Goal: Book appointment/travel/reservation

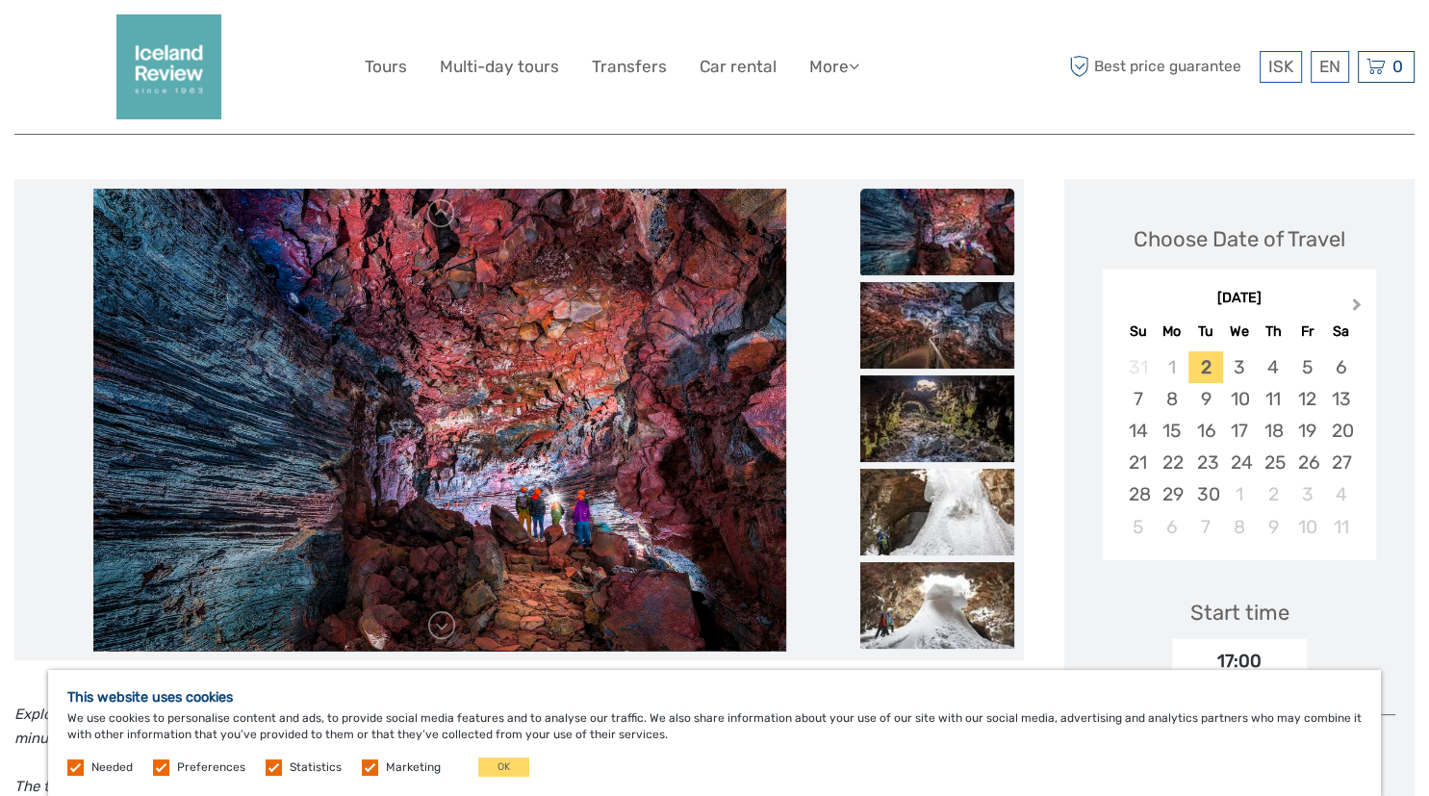
click at [1356, 300] on span "Next Month" at bounding box center [1356, 308] width 0 height 28
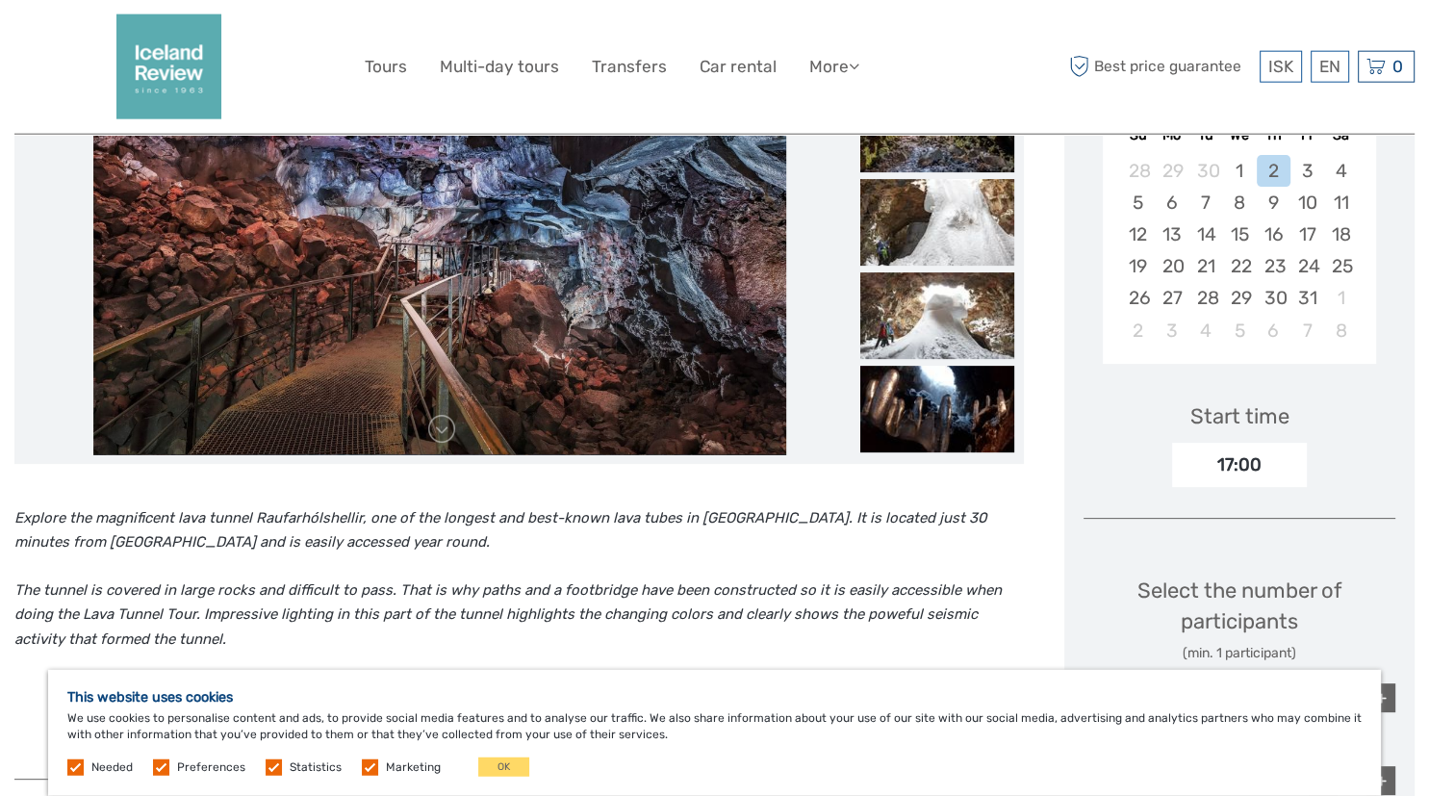
scroll to position [406, 0]
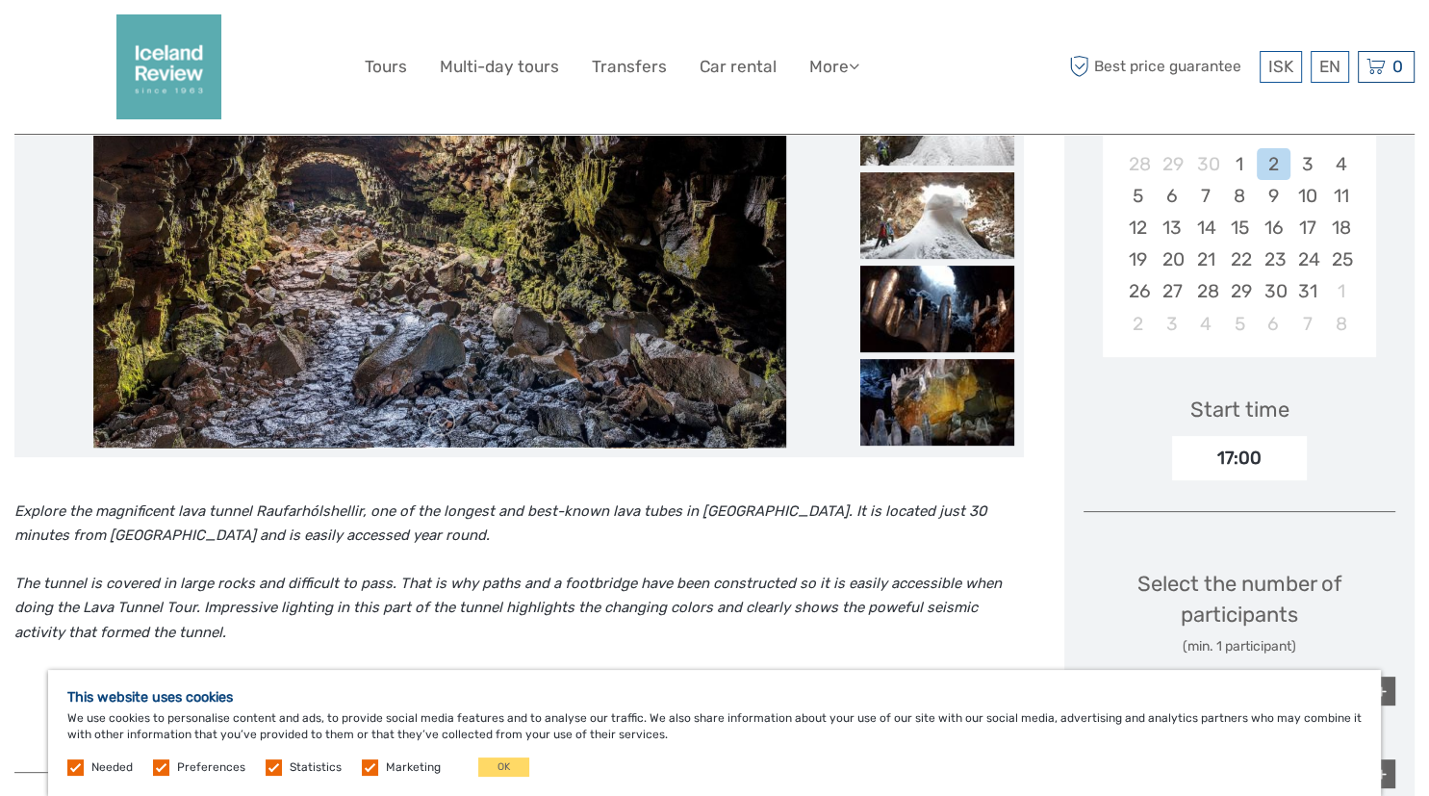
click at [71, 761] on label at bounding box center [75, 767] width 16 height 16
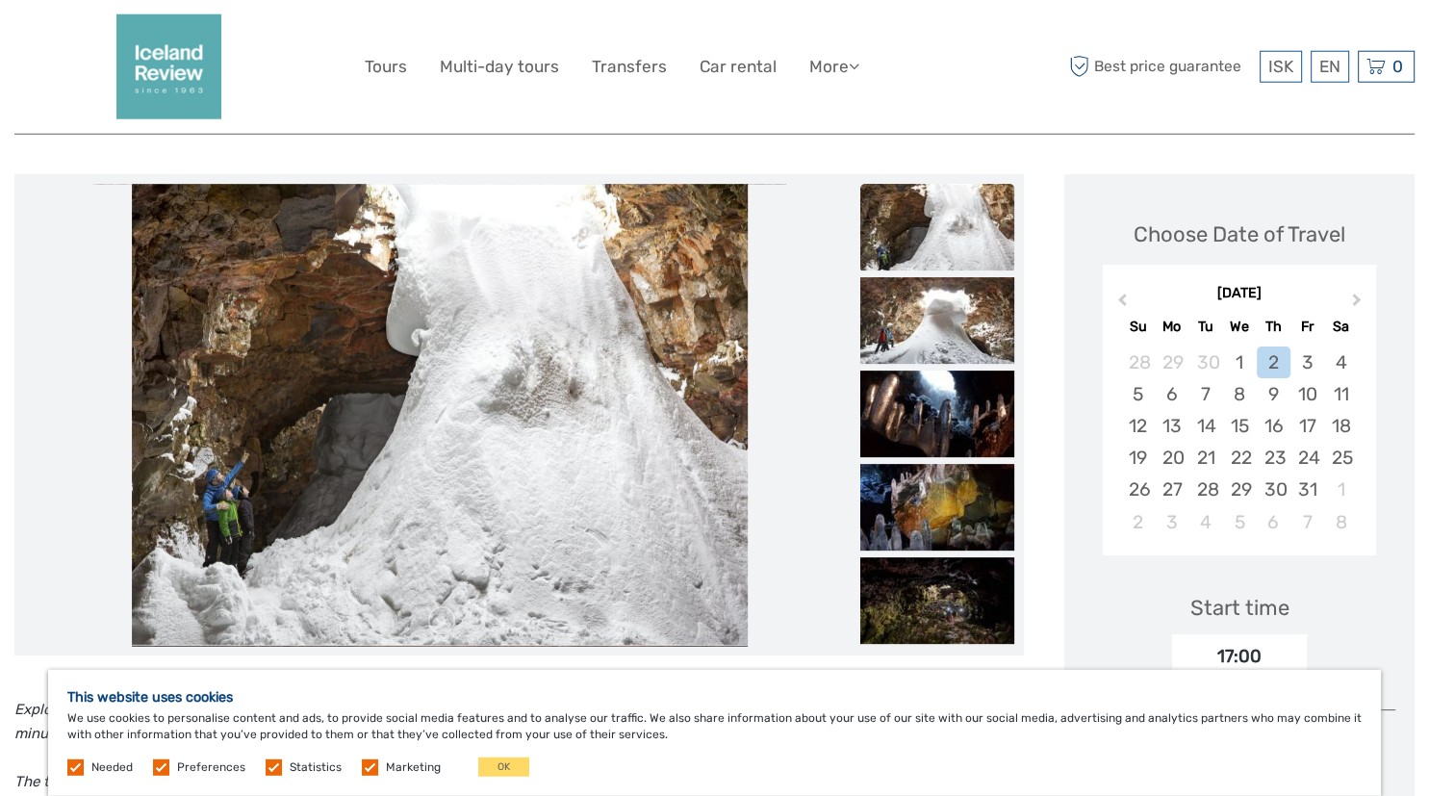
scroll to position [101, 0]
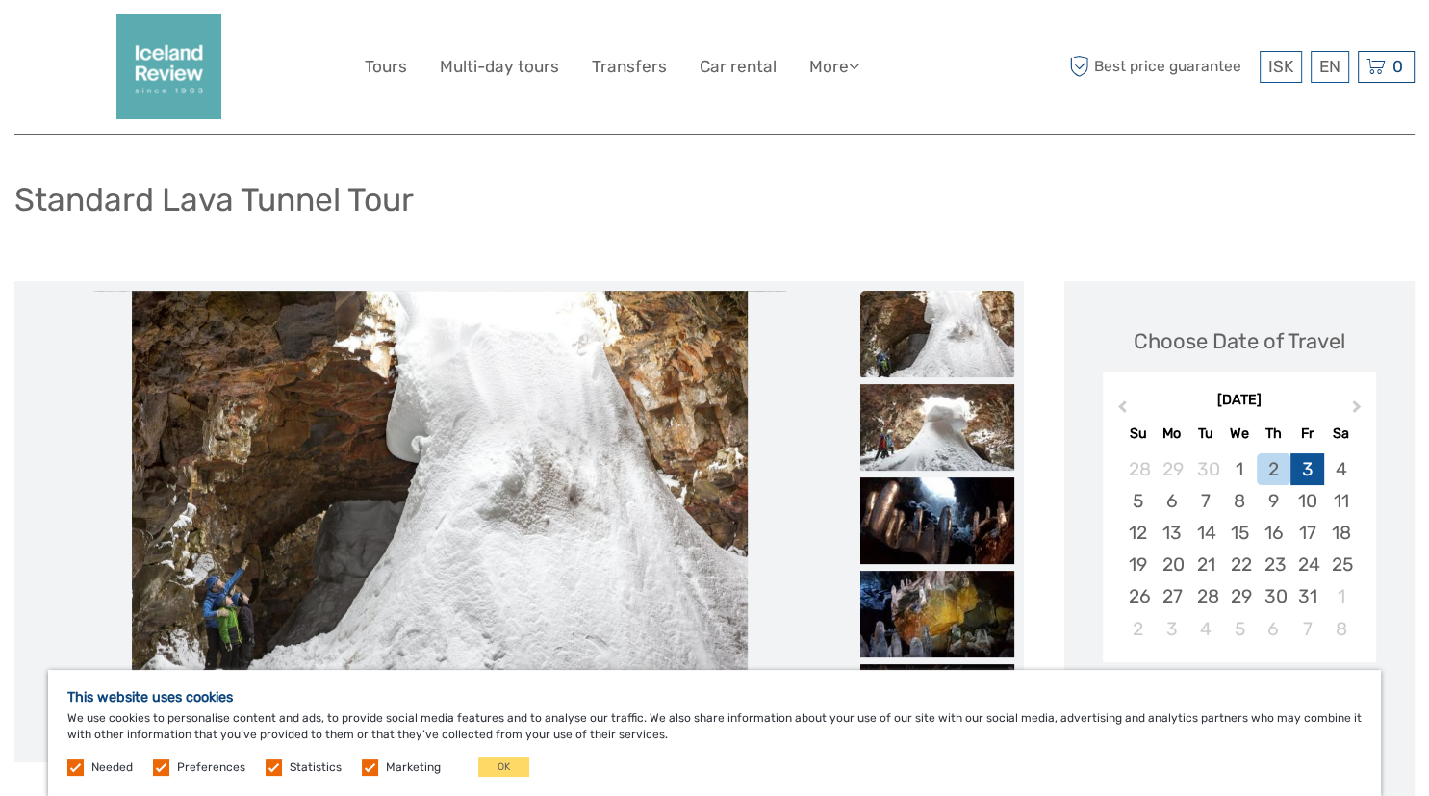
click at [1310, 466] on div "3" at bounding box center [1307, 469] width 34 height 32
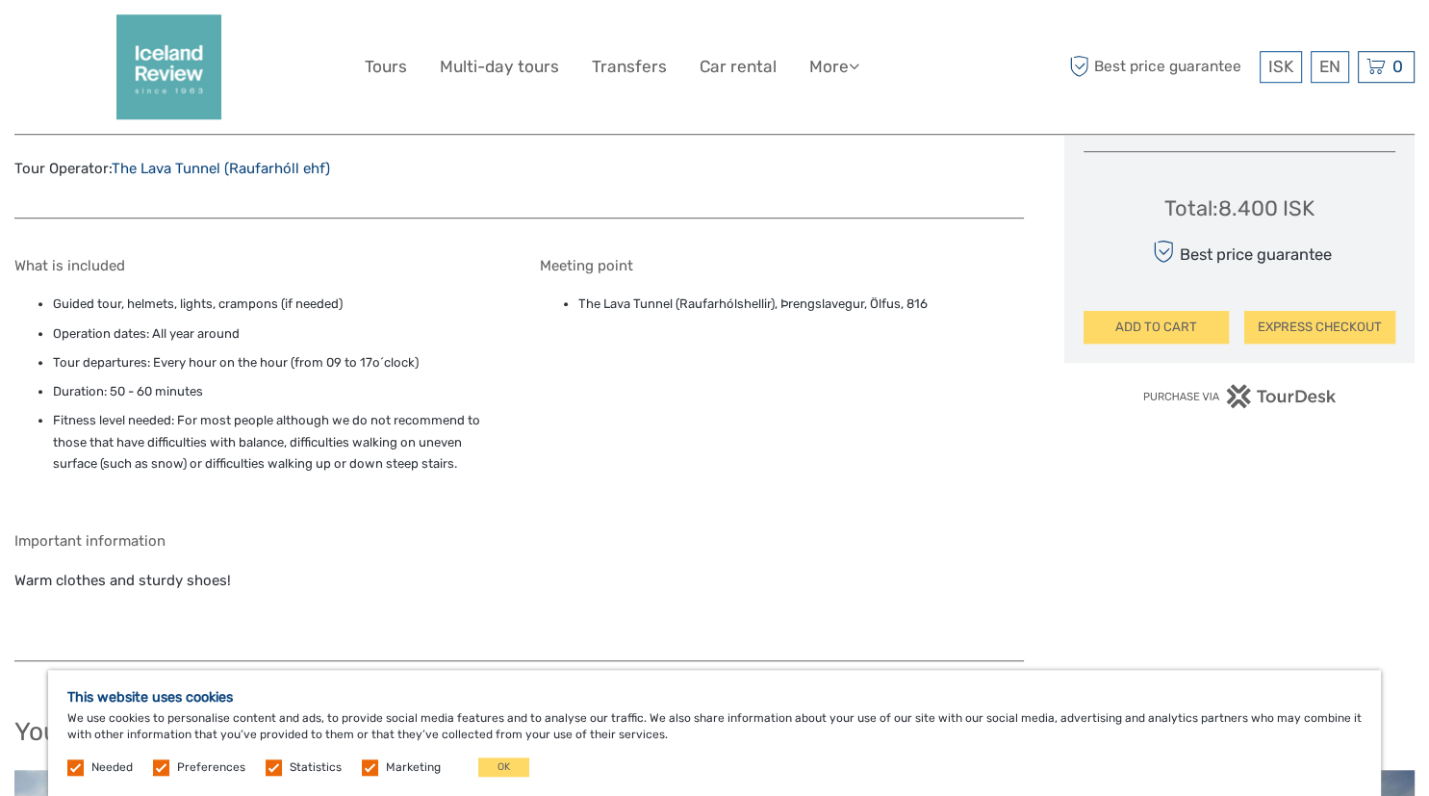
scroll to position [1219, 0]
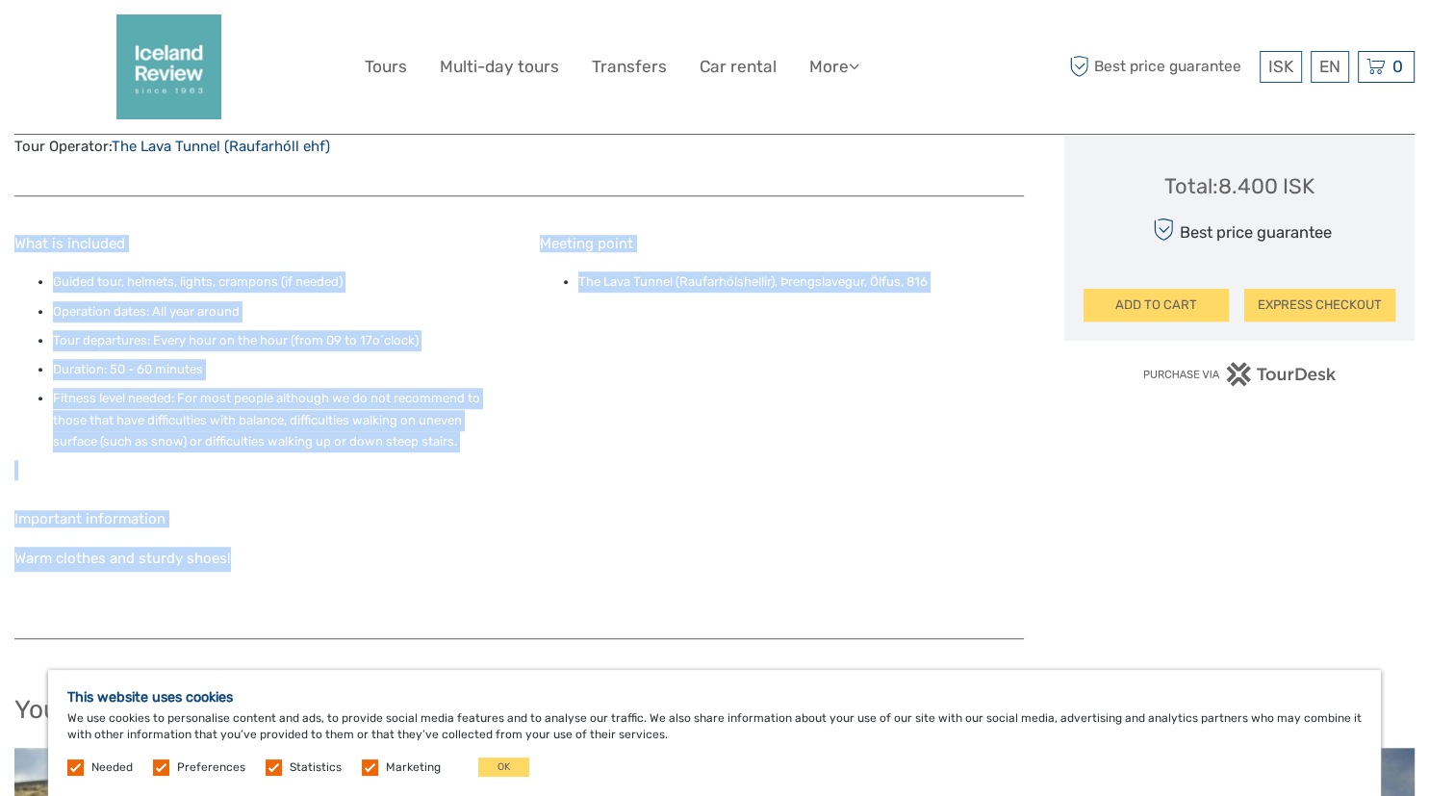
drag, startPoint x: 14, startPoint y: 237, endPoint x: 481, endPoint y: 556, distance: 565.4
click at [481, 556] on div "What is included Guided tour, helmets, lights, crampons (if needed) Operation d…" at bounding box center [518, 427] width 1009 height 423
copy div "What is included Guided tour, helmets, lights, crampons (if needed) Operation d…"
click at [929, 510] on div "What is included Guided tour, helmets, lights, crampons (if needed) Operation d…" at bounding box center [518, 427] width 1009 height 423
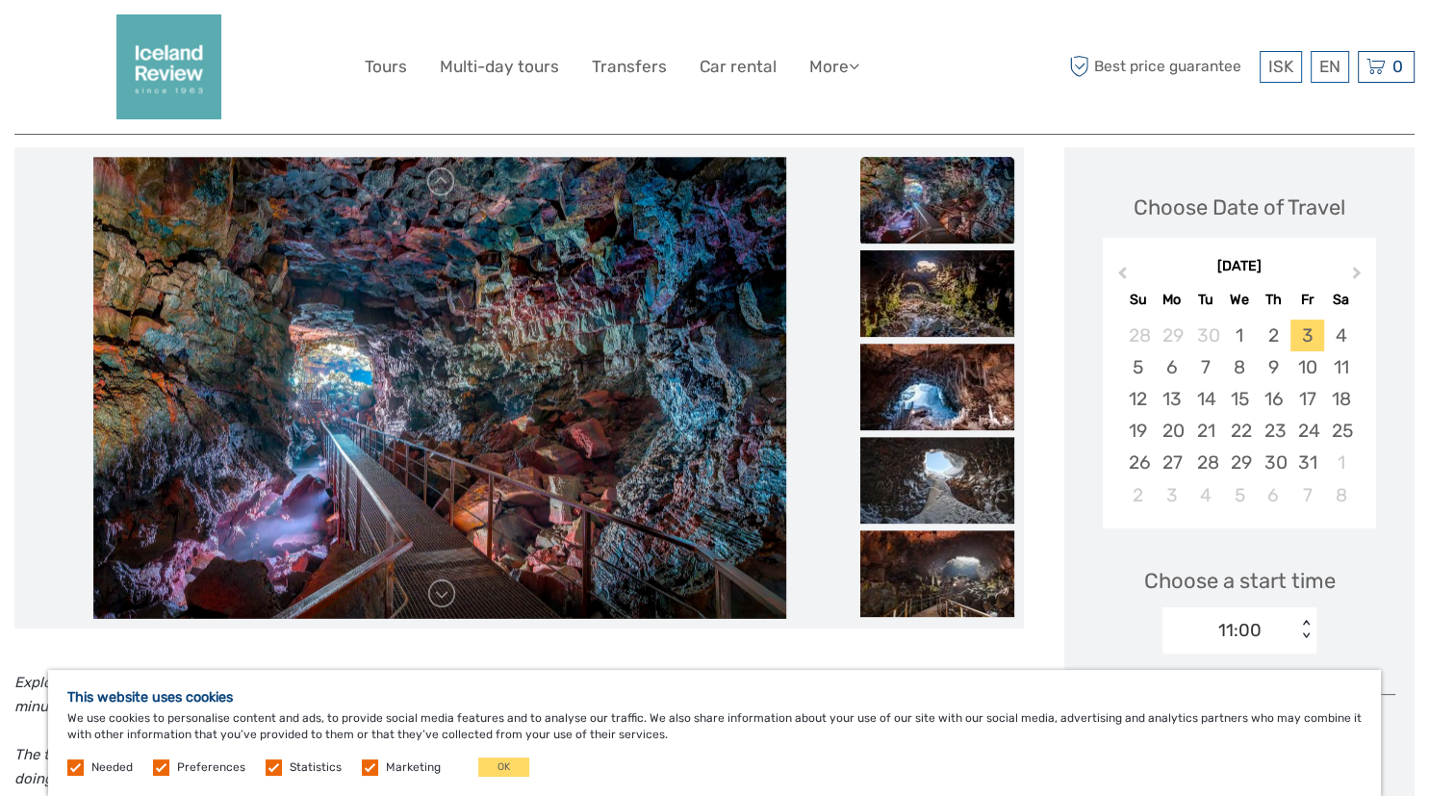
scroll to position [203, 0]
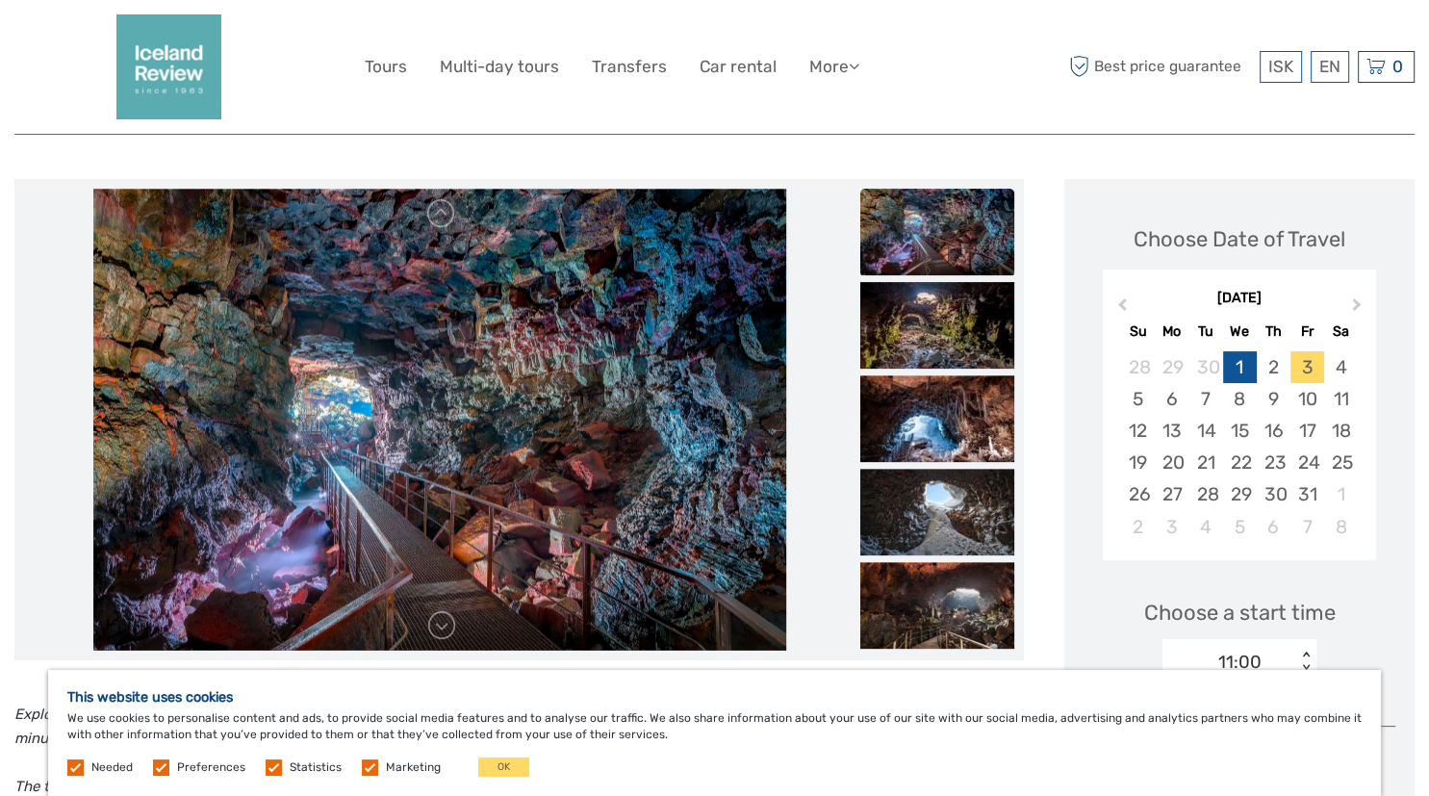
click at [1241, 372] on div "1" at bounding box center [1240, 367] width 34 height 32
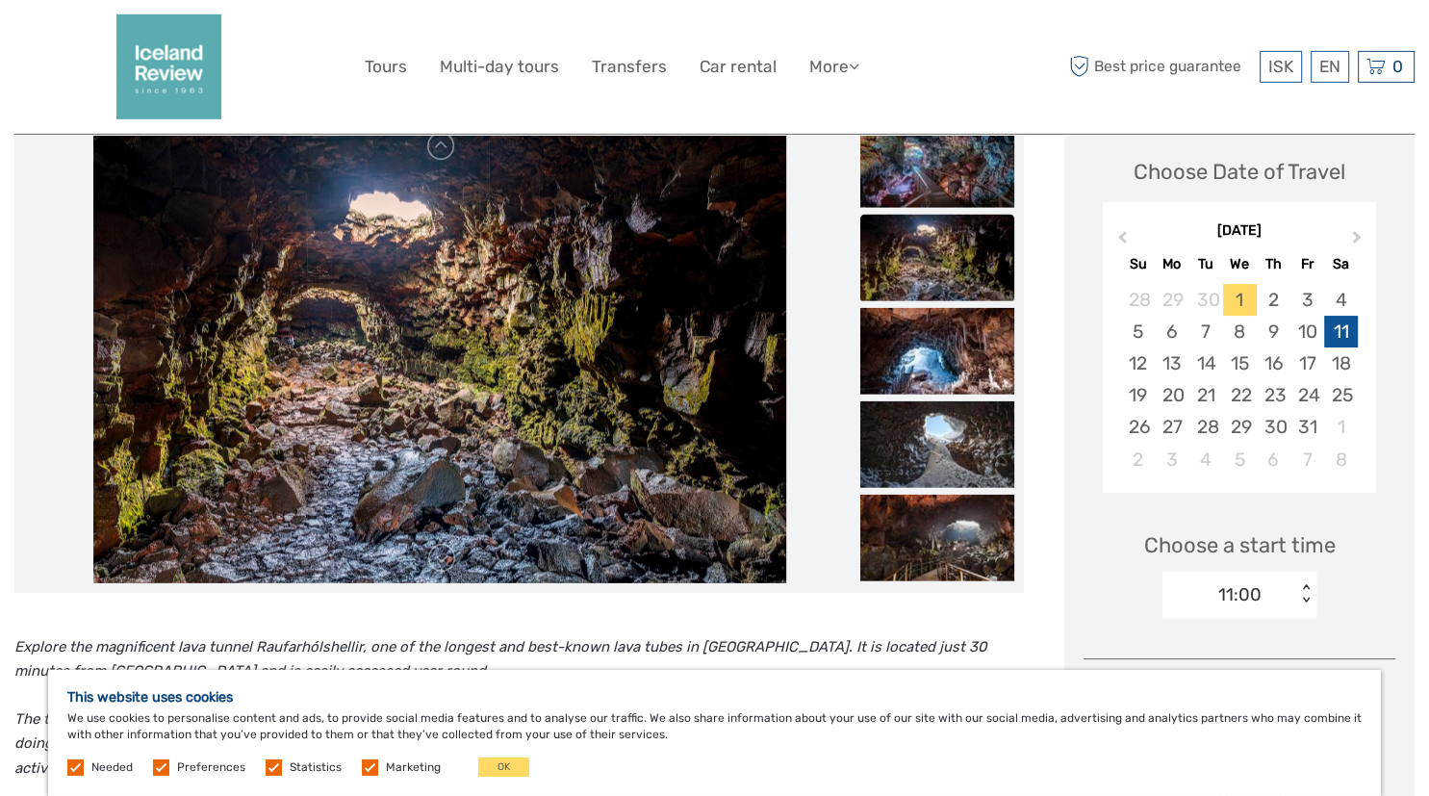
scroll to position [304, 0]
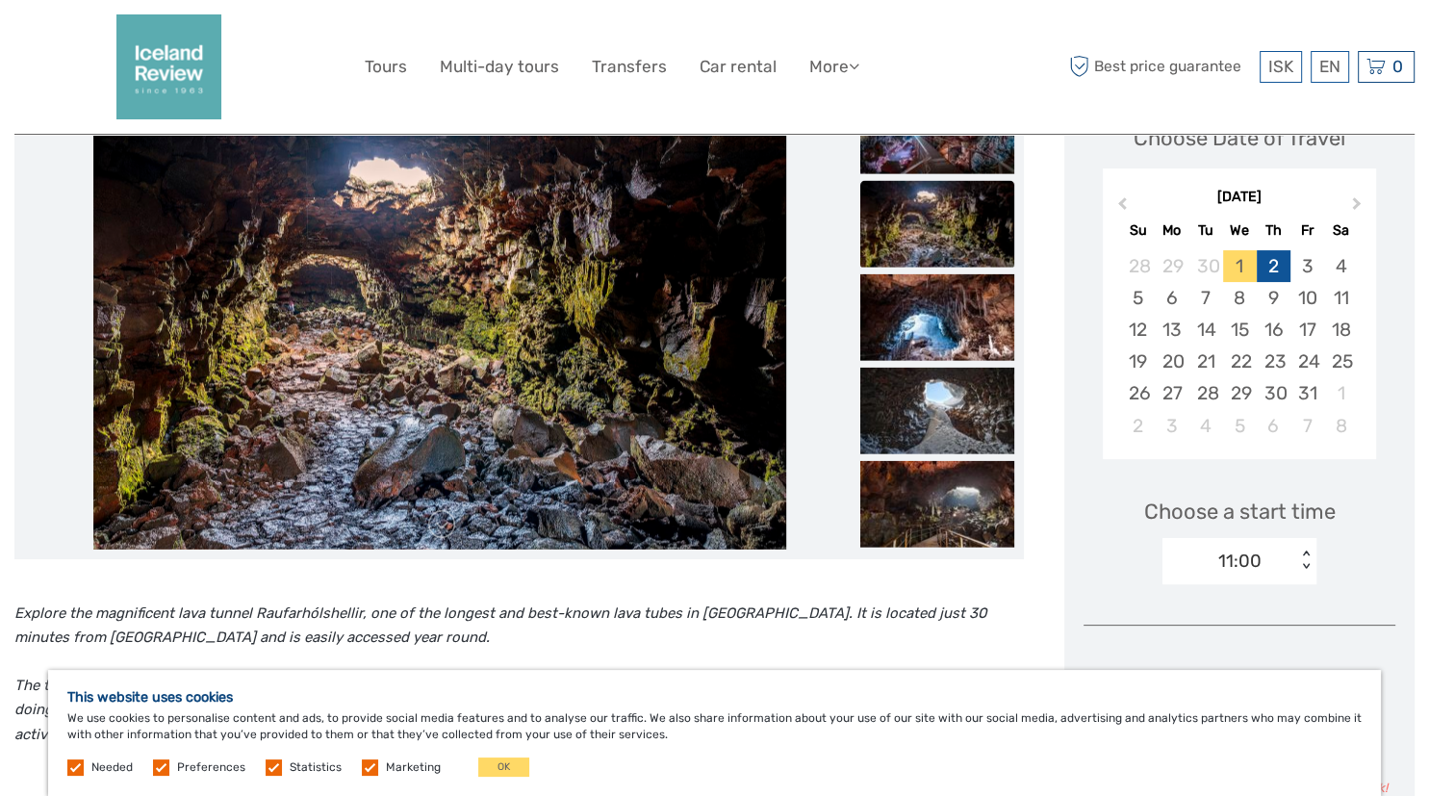
click at [1276, 266] on div "2" at bounding box center [1273, 266] width 34 height 32
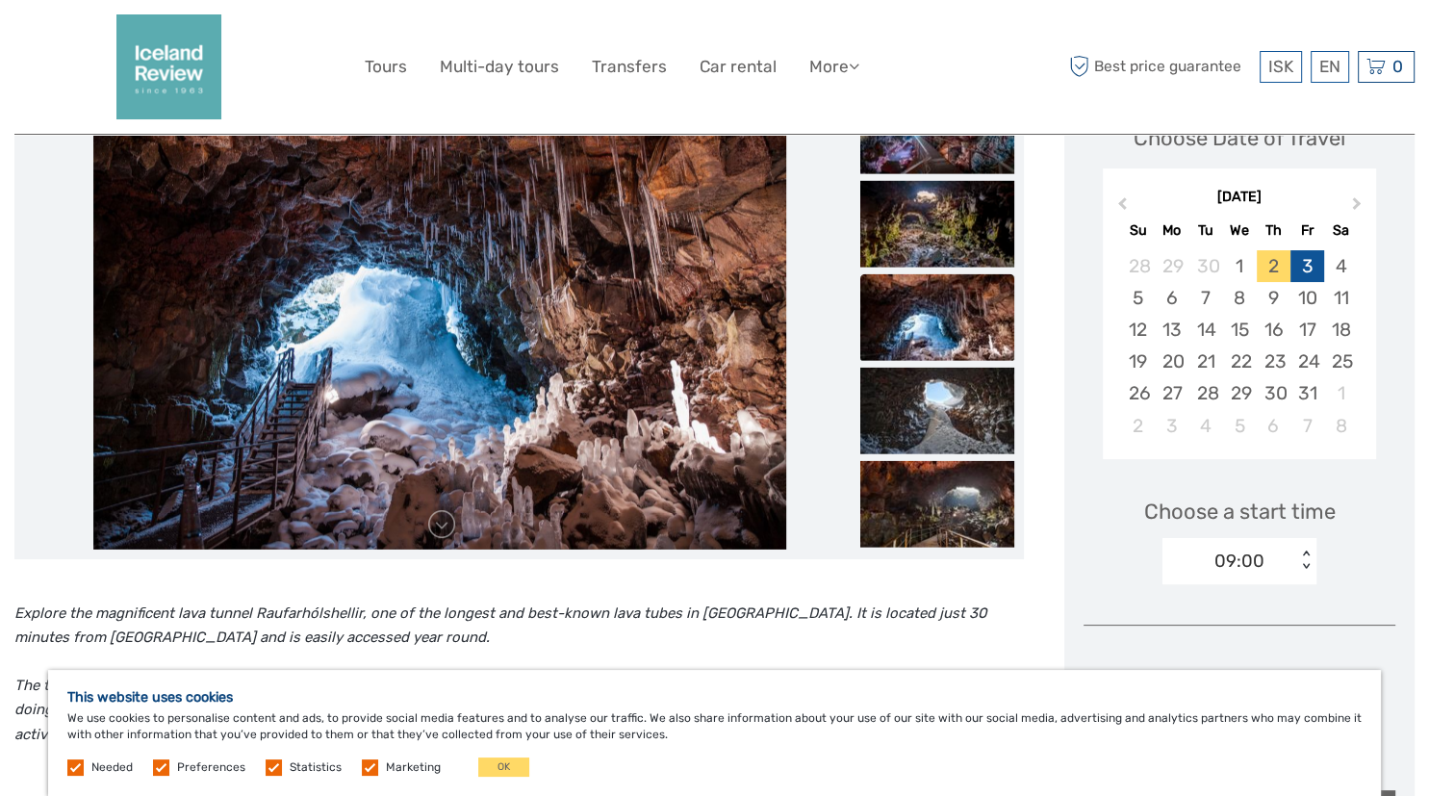
click at [1311, 265] on div "3" at bounding box center [1307, 266] width 34 height 32
